Goal: Information Seeking & Learning: Understand process/instructions

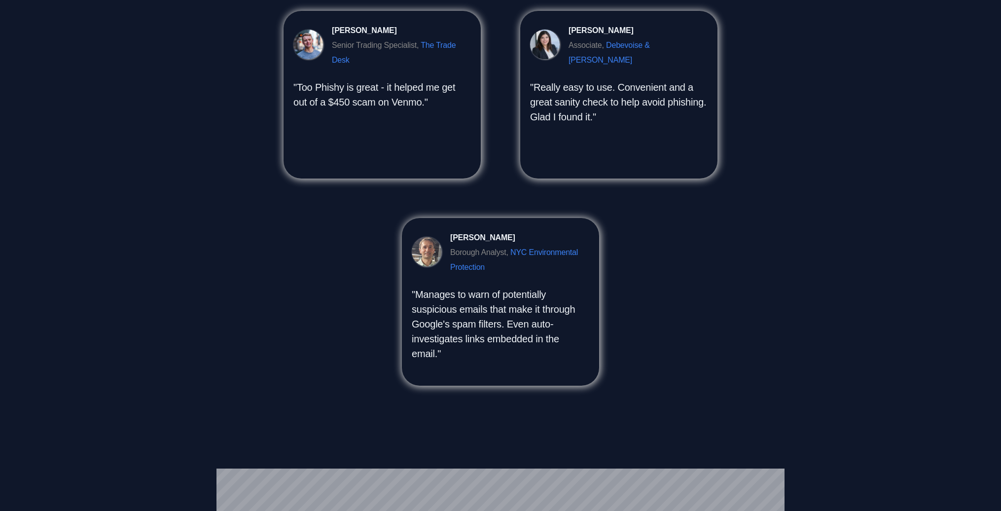
scroll to position [1048, 0]
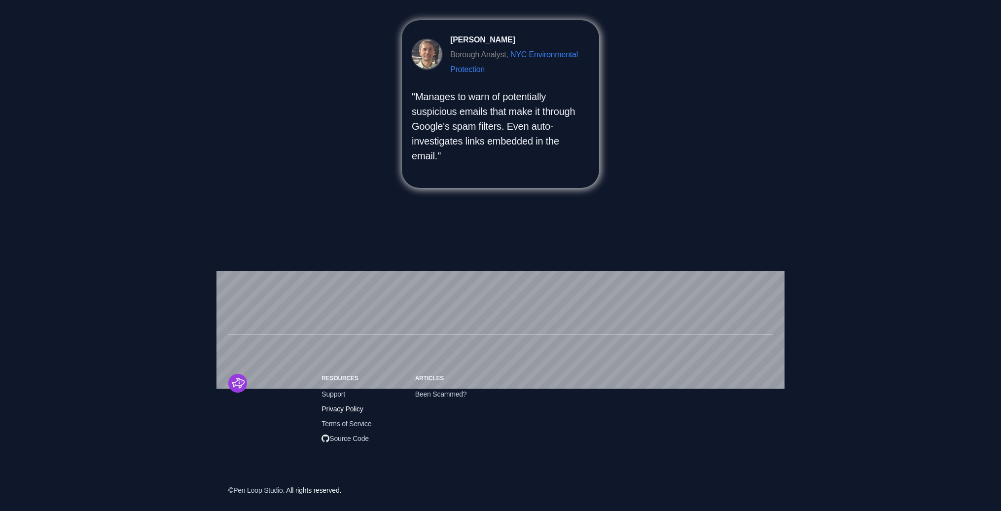
click at [344, 408] on span "Privacy Policy" at bounding box center [342, 409] width 41 height 11
click at [363, 426] on span "Terms of Service" at bounding box center [347, 423] width 50 height 11
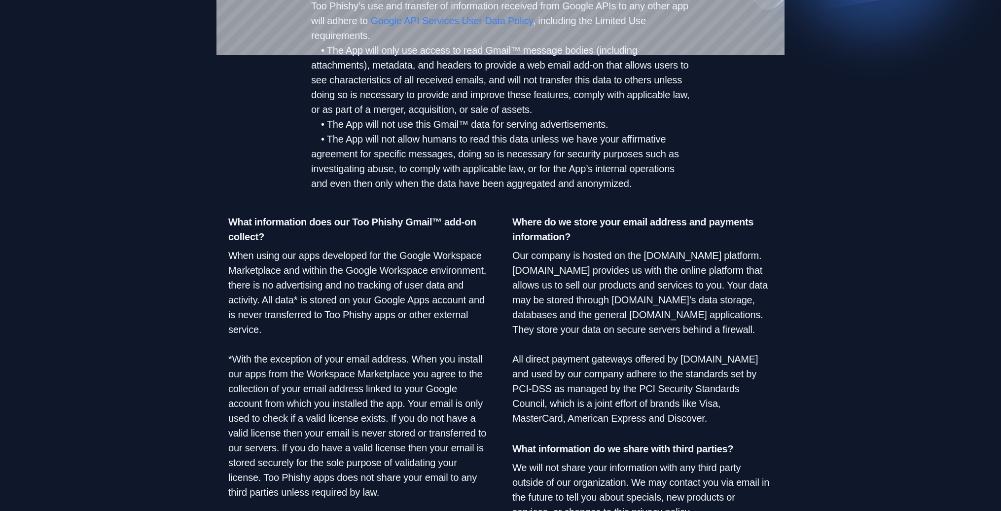
scroll to position [273, 0]
drag, startPoint x: 468, startPoint y: 123, endPoint x: 434, endPoint y: 124, distance: 33.5
click at [434, 124] on li "• The App will not use this Gmail™ data for serving advertisements." at bounding box center [500, 124] width 379 height 15
copy li "Gmail™"
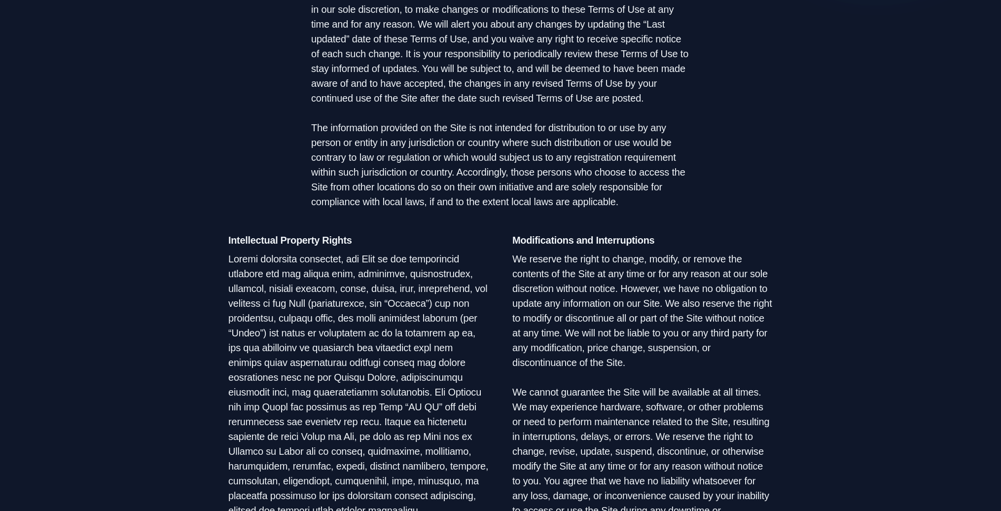
scroll to position [349, 0]
